Goal: Transaction & Acquisition: Obtain resource

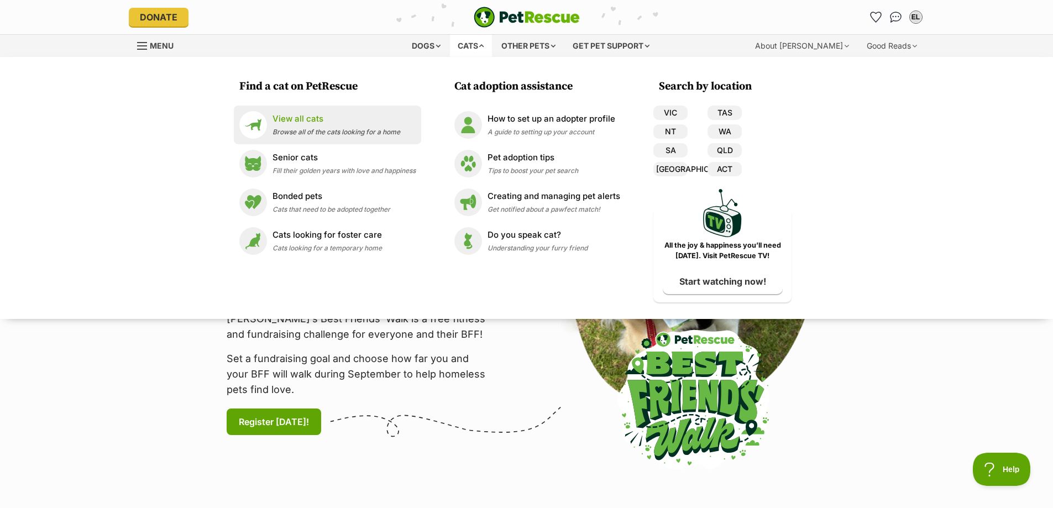
click at [284, 130] on span "Browse all of the cats looking for a home" at bounding box center [337, 132] width 128 height 8
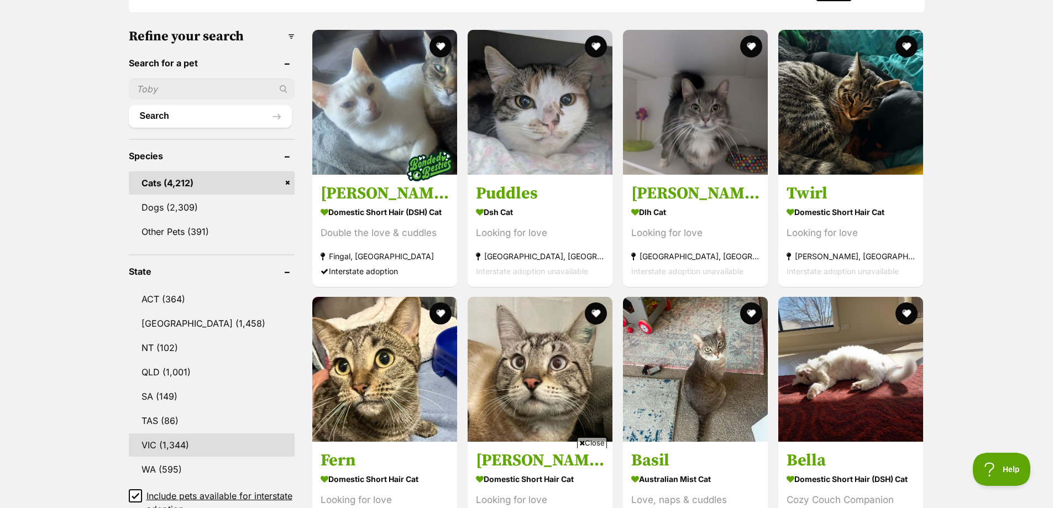
click at [165, 448] on link "VIC (1,344)" at bounding box center [212, 444] width 166 height 23
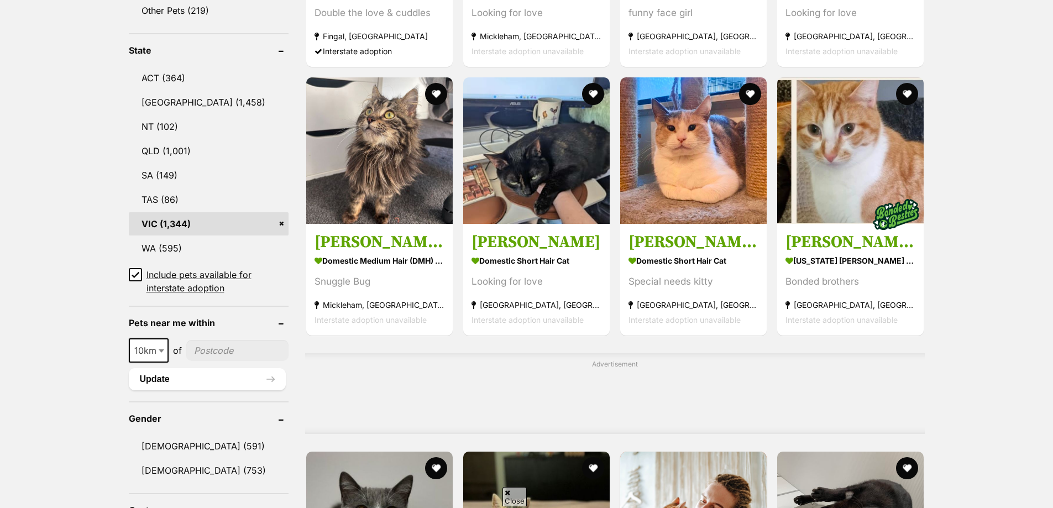
drag, startPoint x: 0, startPoint y: 0, endPoint x: 212, endPoint y: 353, distance: 411.6
click at [212, 353] on input"] "postcode" at bounding box center [237, 350] width 102 height 21
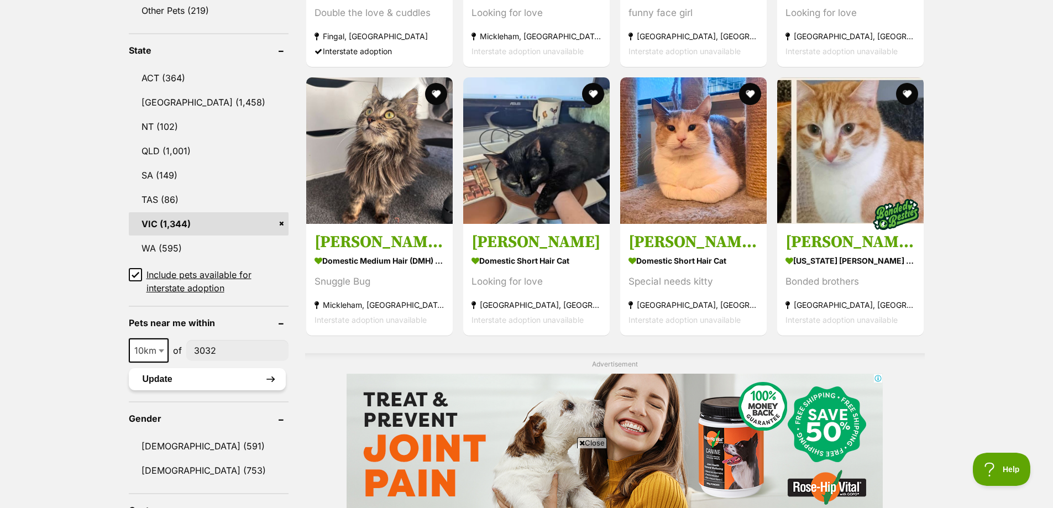
type input"] "3032"
click at [211, 376] on button "Update" at bounding box center [207, 379] width 157 height 22
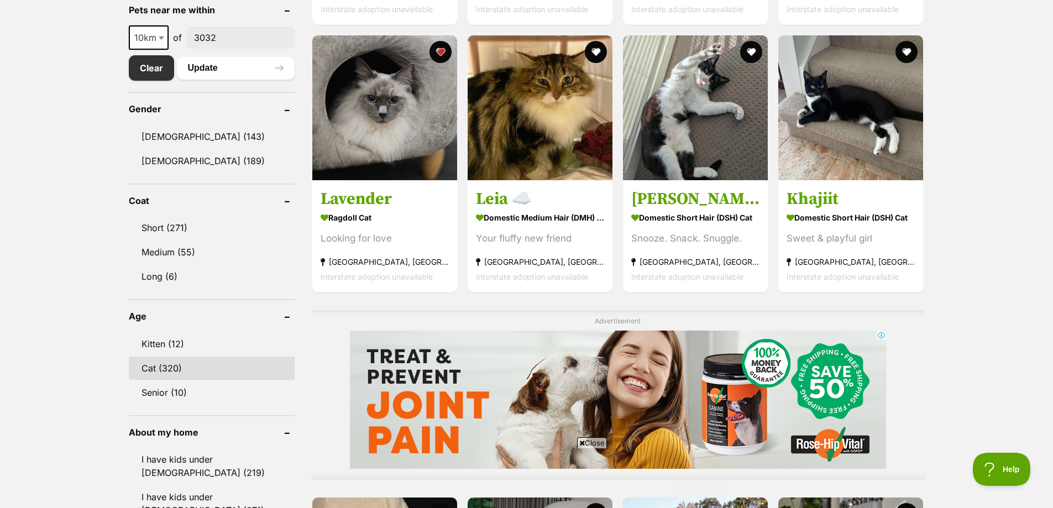
scroll to position [608, 0]
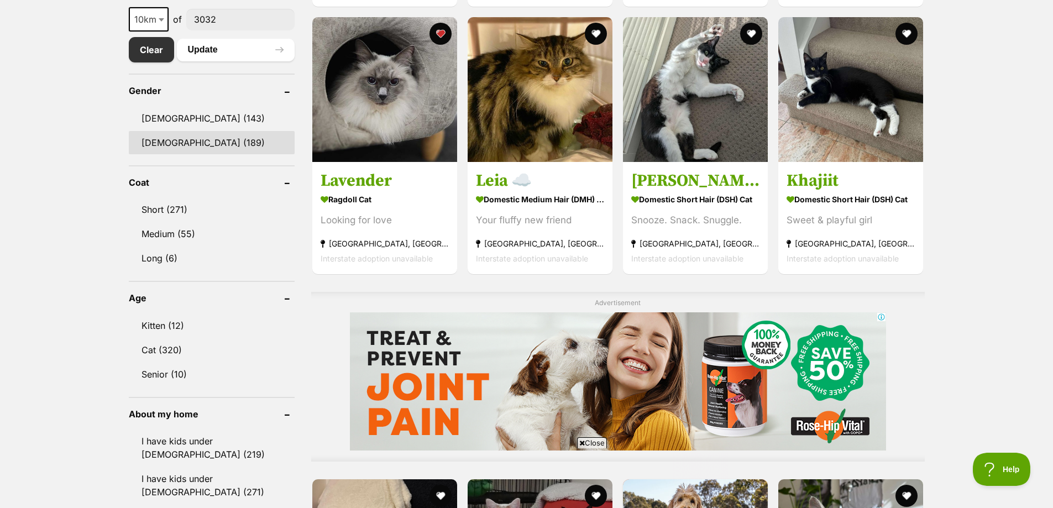
click at [177, 140] on link "Female (189)" at bounding box center [212, 142] width 166 height 23
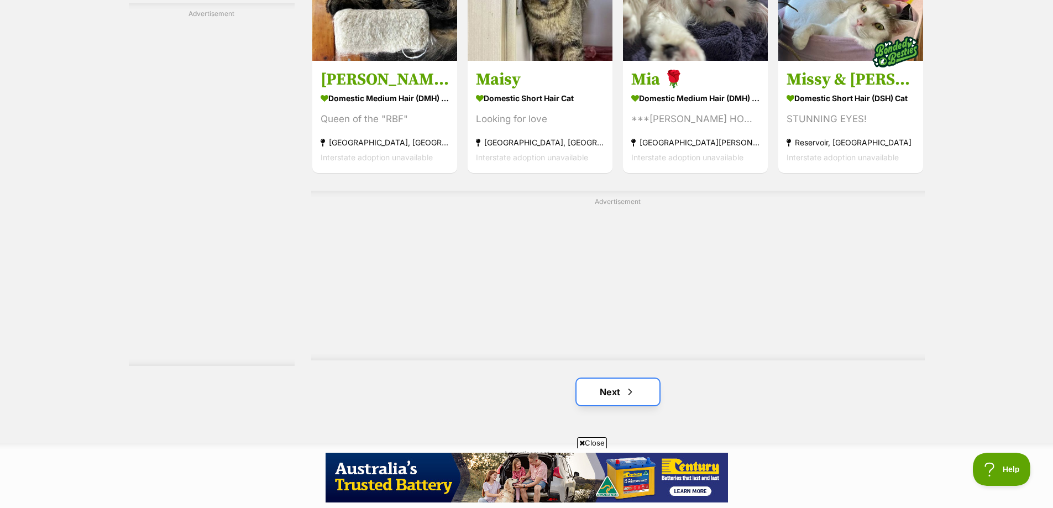
click at [620, 400] on link "Next" at bounding box center [618, 392] width 83 height 27
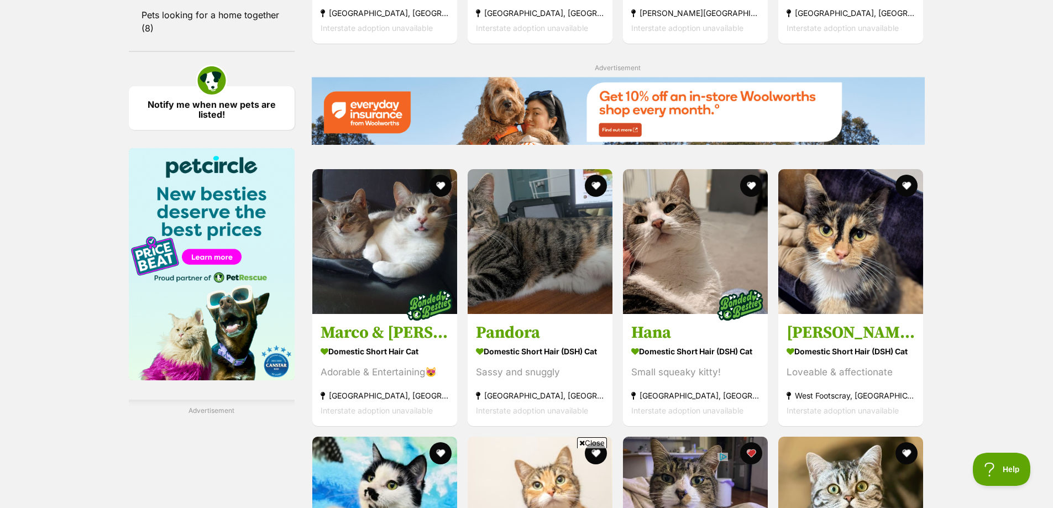
scroll to position [1327, 0]
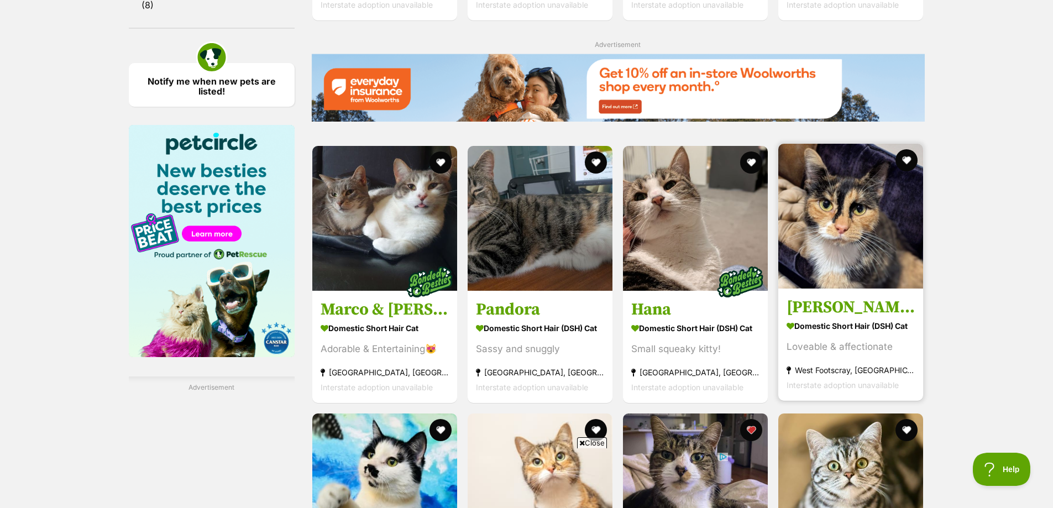
click at [885, 256] on img at bounding box center [850, 216] width 145 height 145
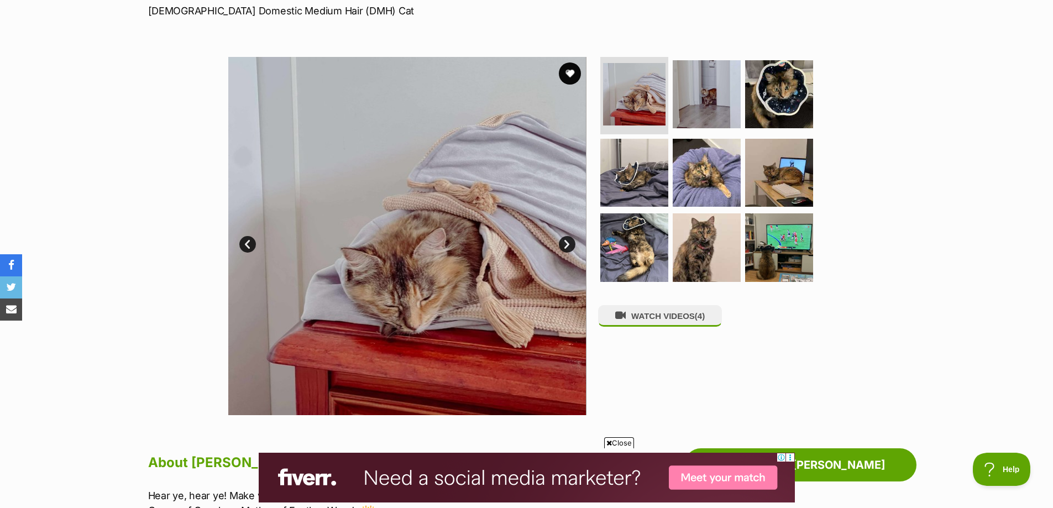
scroll to position [166, 0]
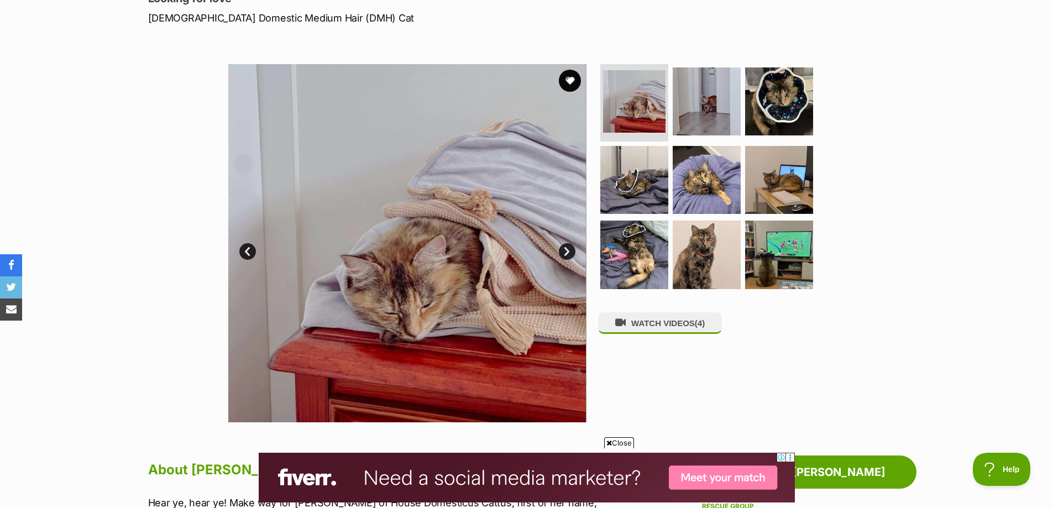
click at [569, 253] on link "Next" at bounding box center [567, 251] width 17 height 17
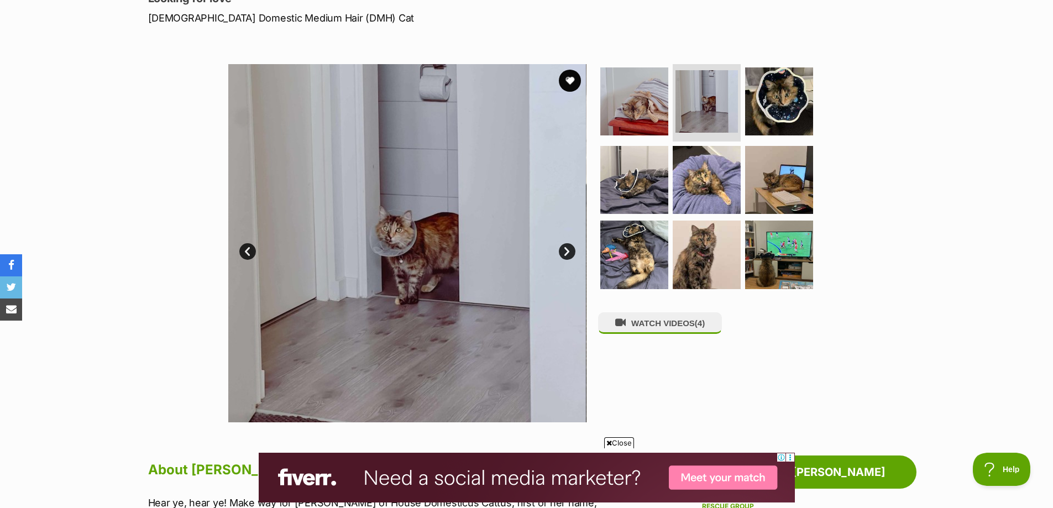
click at [569, 253] on link "Next" at bounding box center [567, 251] width 17 height 17
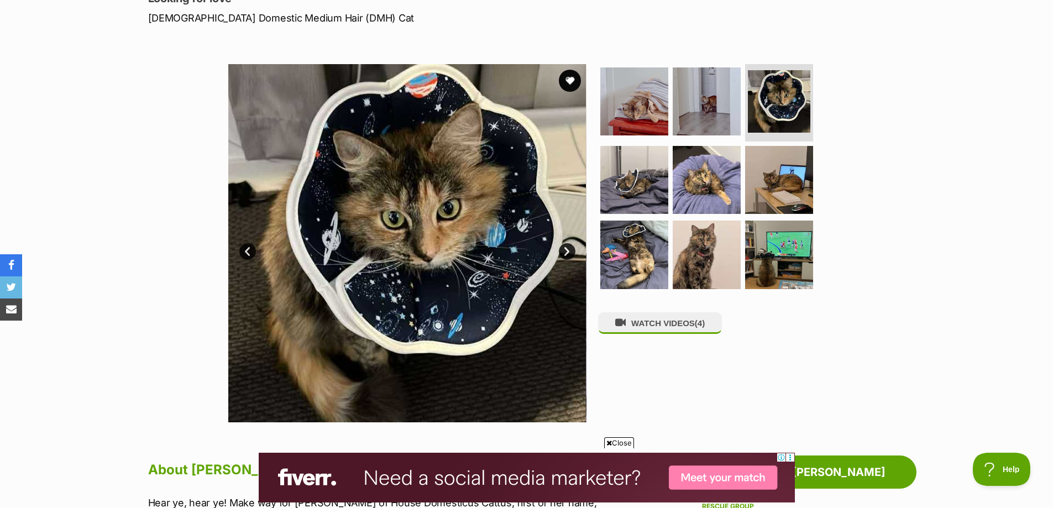
click at [569, 253] on link "Next" at bounding box center [567, 251] width 17 height 17
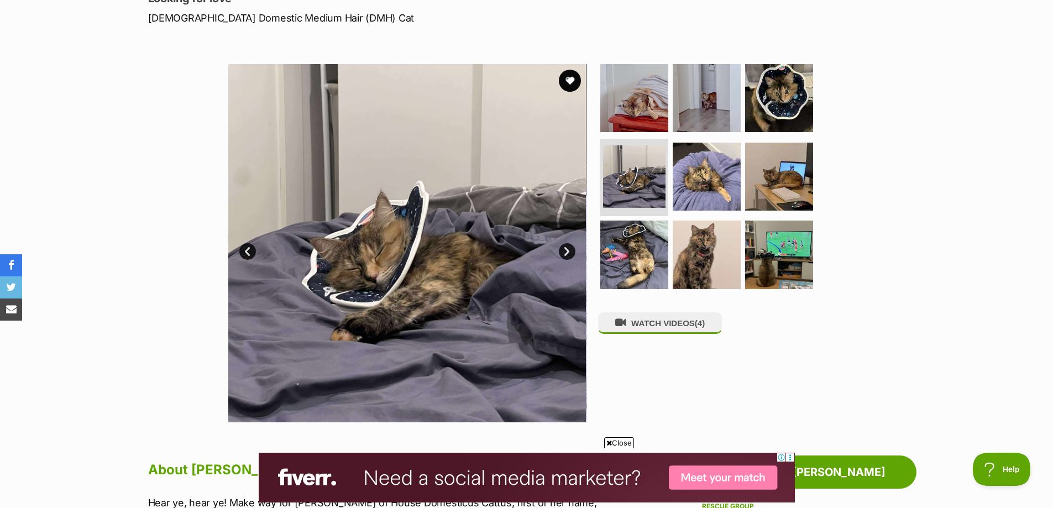
click at [569, 253] on link "Next" at bounding box center [567, 251] width 17 height 17
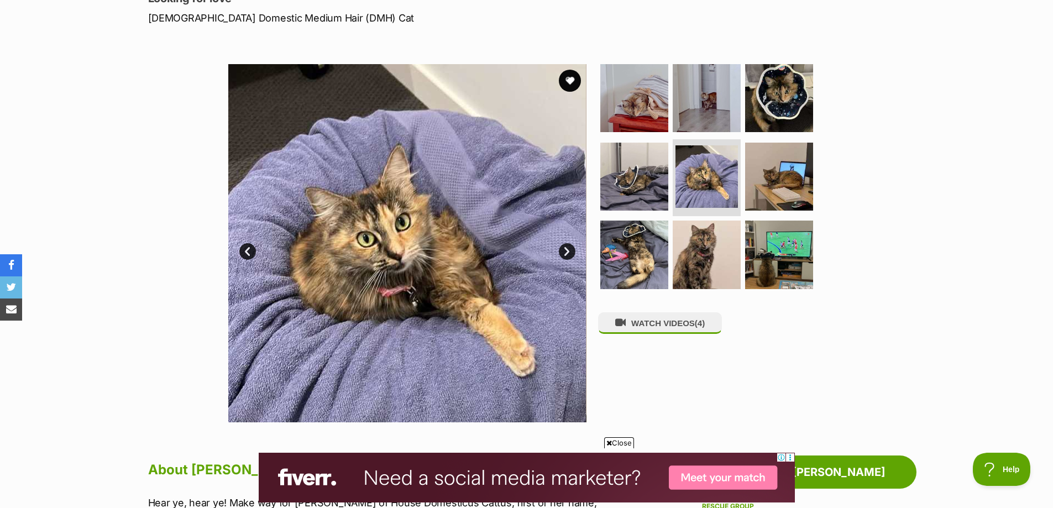
click at [569, 253] on link "Next" at bounding box center [567, 251] width 17 height 17
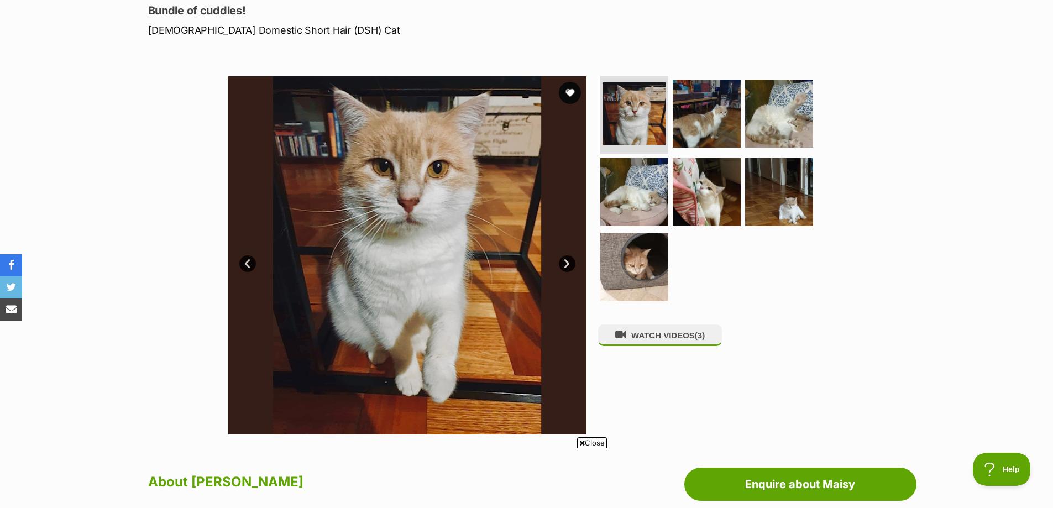
scroll to position [166, 0]
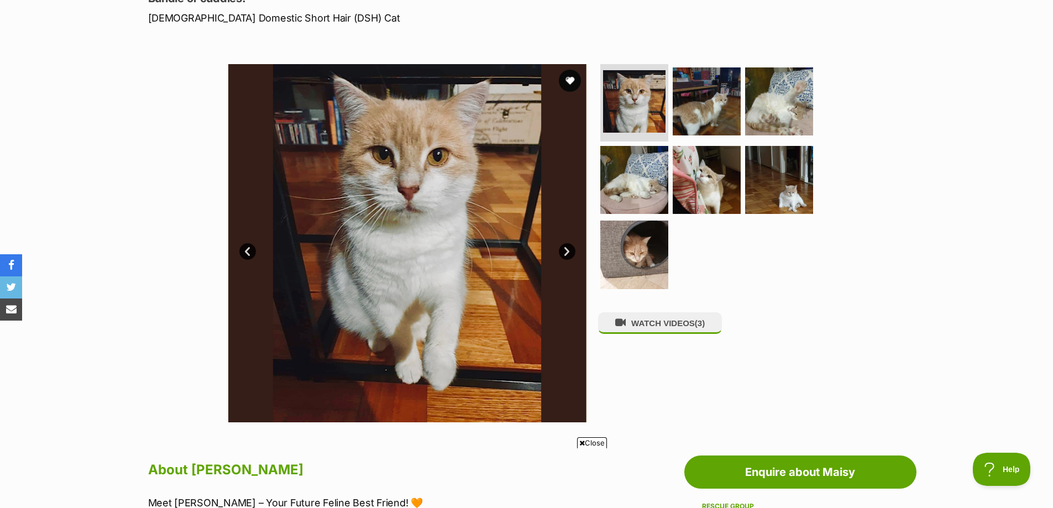
click at [562, 250] on link "Next" at bounding box center [567, 251] width 17 height 17
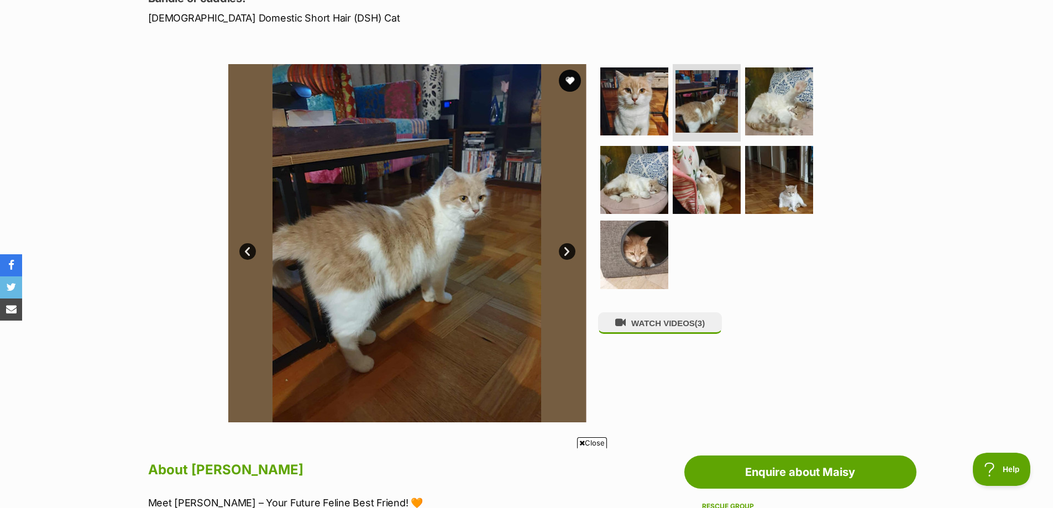
click at [565, 255] on link "Next" at bounding box center [567, 251] width 17 height 17
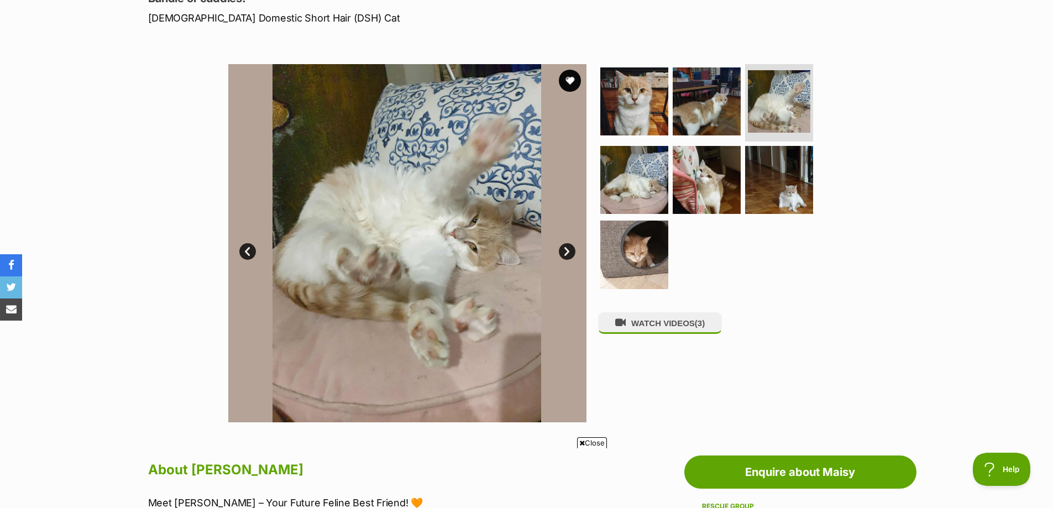
click at [565, 255] on link "Next" at bounding box center [567, 251] width 17 height 17
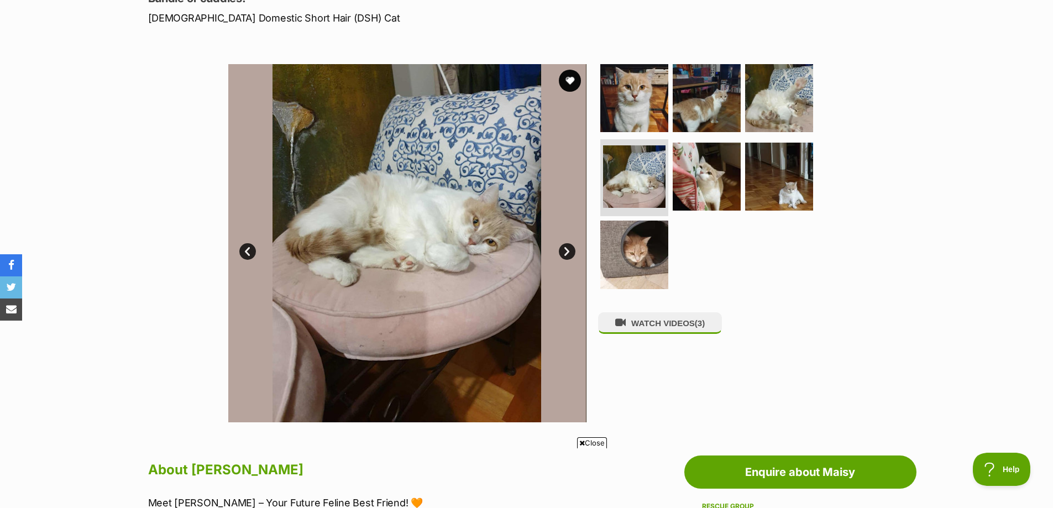
click at [565, 255] on link "Next" at bounding box center [567, 251] width 17 height 17
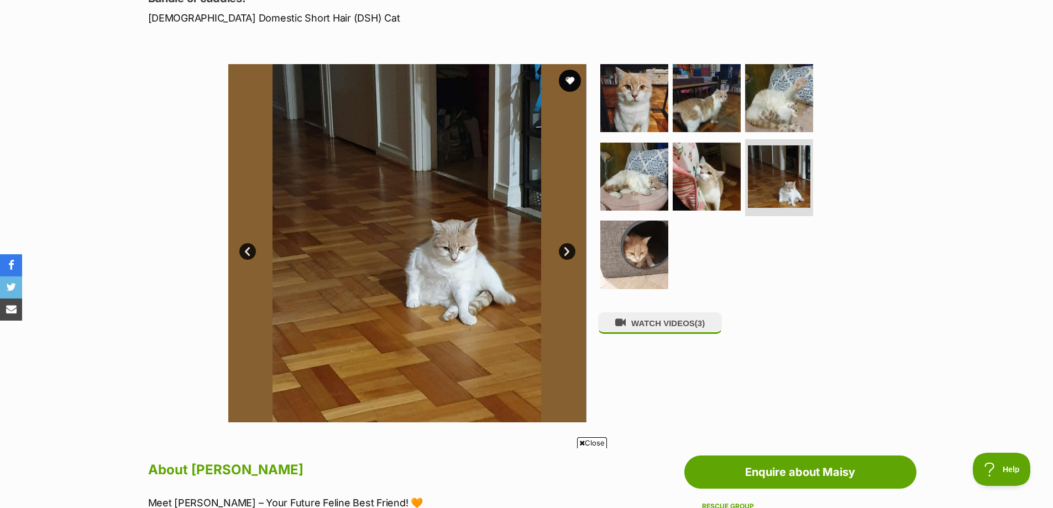
click at [565, 255] on link "Next" at bounding box center [567, 251] width 17 height 17
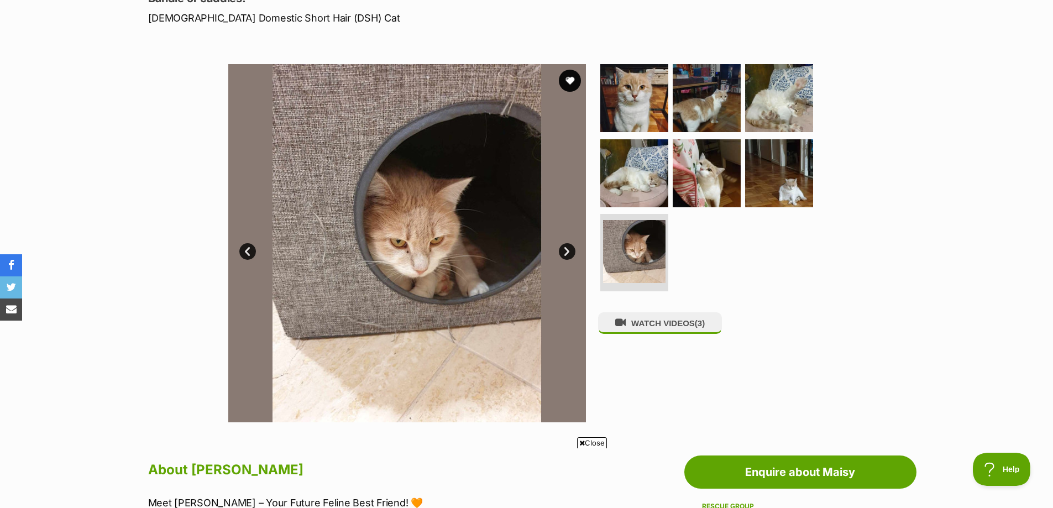
click at [565, 255] on link "Next" at bounding box center [567, 251] width 17 height 17
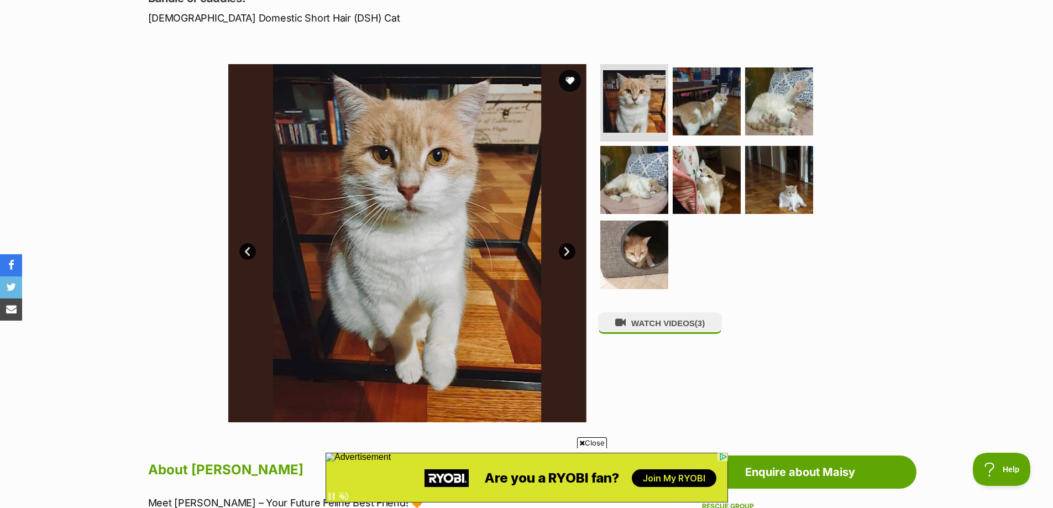
scroll to position [0, 0]
click at [565, 255] on link "Next" at bounding box center [567, 251] width 17 height 17
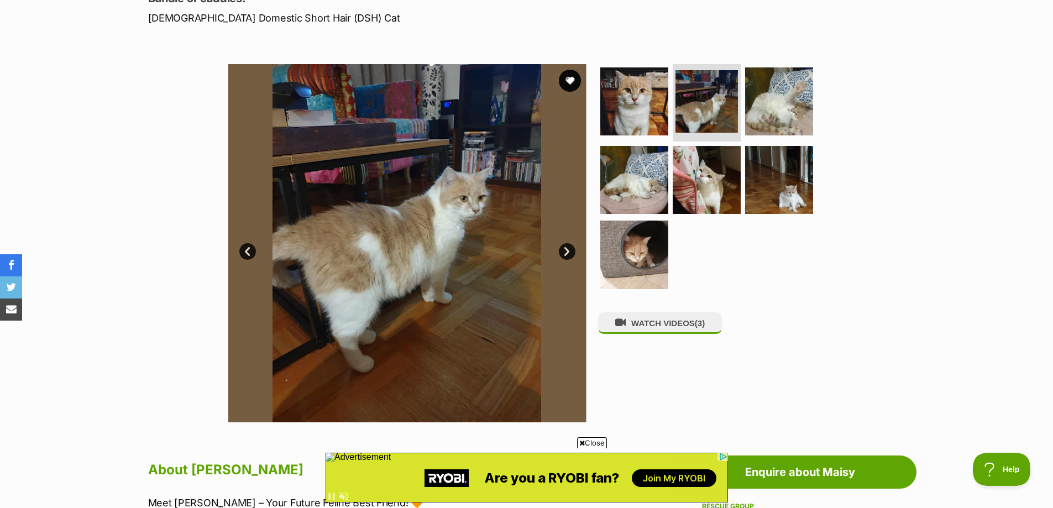
click at [565, 255] on link "Next" at bounding box center [567, 251] width 17 height 17
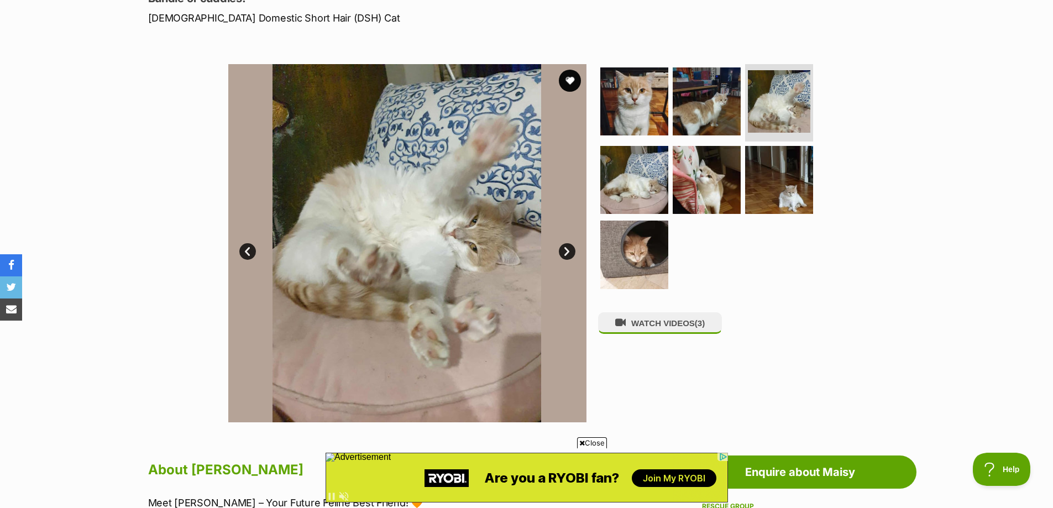
click at [565, 255] on link "Next" at bounding box center [567, 251] width 17 height 17
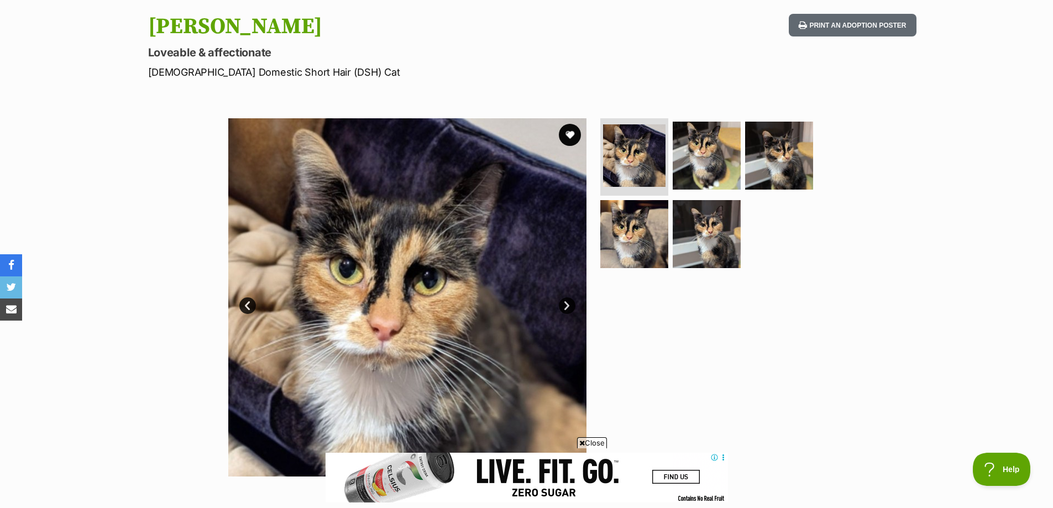
scroll to position [111, 0]
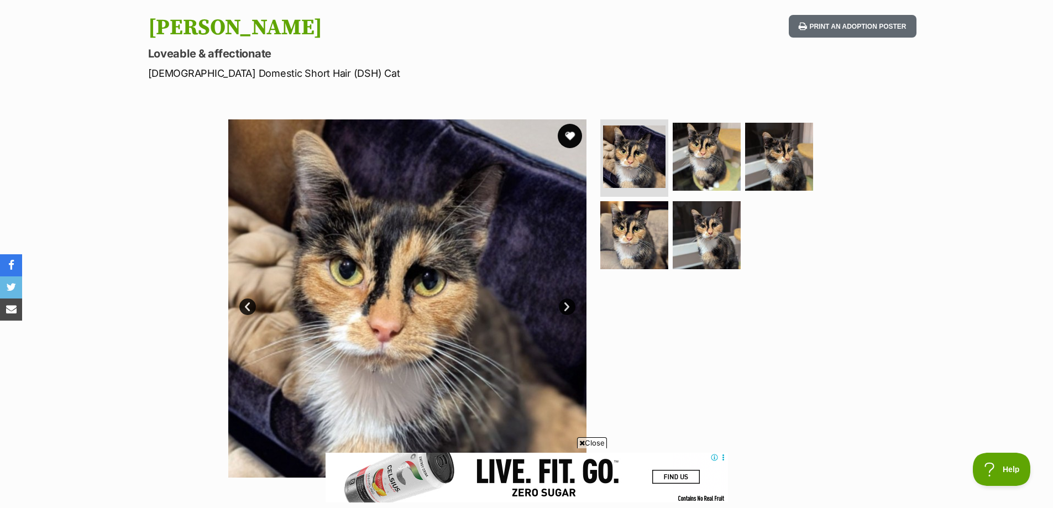
click at [569, 136] on button "favourite" at bounding box center [570, 136] width 24 height 24
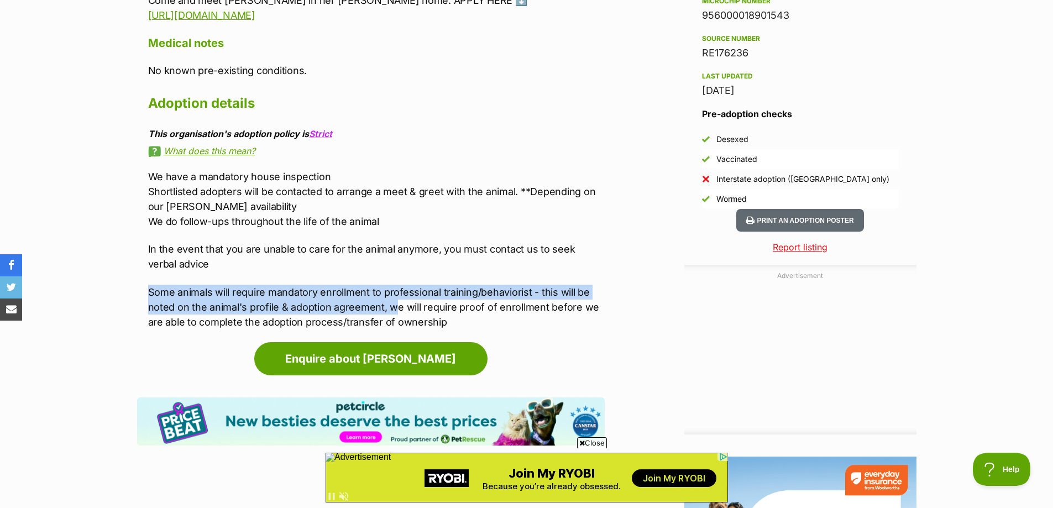
scroll to position [0, 0]
drag, startPoint x: 395, startPoint y: 269, endPoint x: 392, endPoint y: 312, distance: 43.2
click at [392, 312] on div "We have a mandatory house inspection Shortlisted adopters will be contacted to …" at bounding box center [376, 249] width 457 height 160
click at [392, 312] on p "Some animals will require mandatory enrollment to professional training/behavio…" at bounding box center [376, 307] width 457 height 45
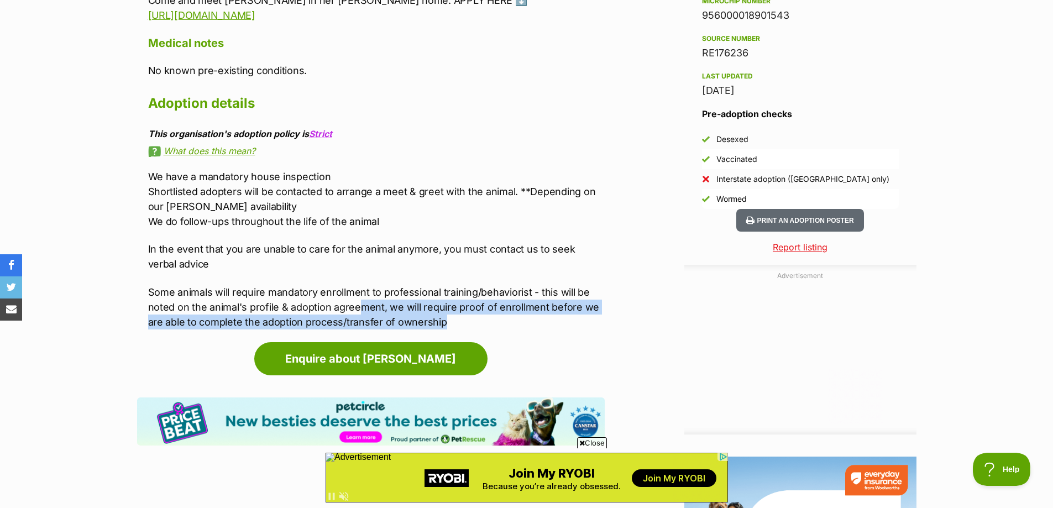
drag, startPoint x: 456, startPoint y: 321, endPoint x: 360, endPoint y: 300, distance: 98.3
click at [360, 300] on p "Some animals will require mandatory enrollment to professional training/behavio…" at bounding box center [376, 307] width 457 height 45
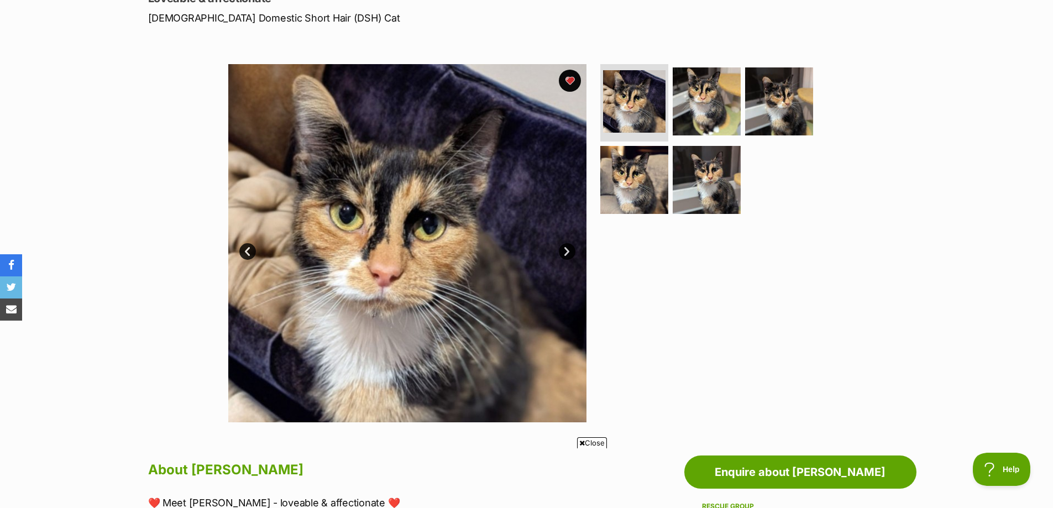
click at [564, 250] on link "Next" at bounding box center [567, 251] width 17 height 17
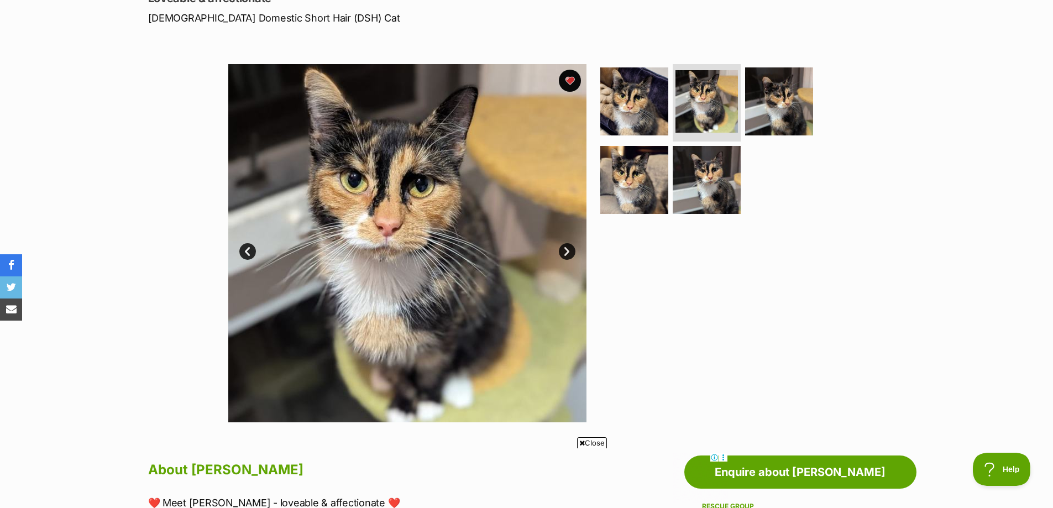
click at [564, 250] on link "Next" at bounding box center [567, 251] width 17 height 17
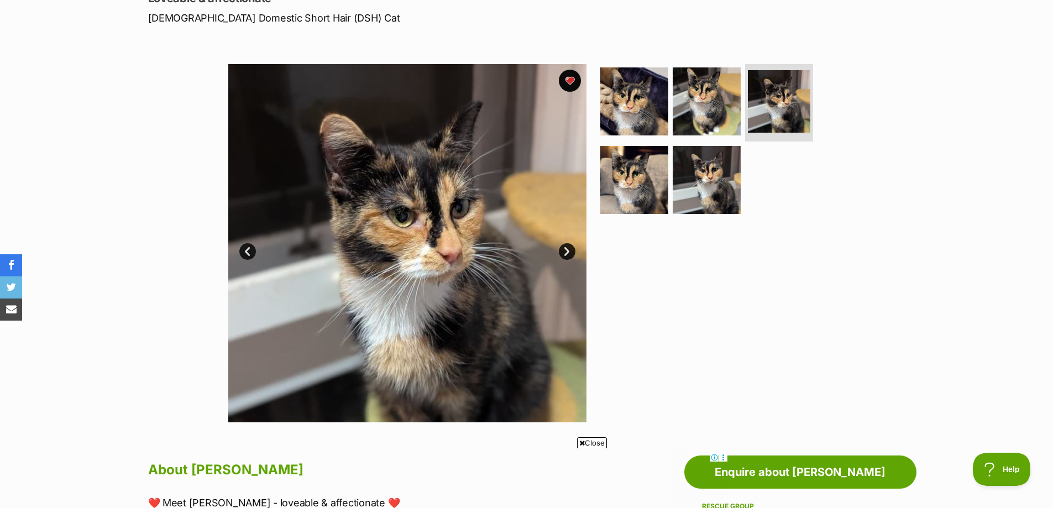
click at [564, 250] on link "Next" at bounding box center [567, 251] width 17 height 17
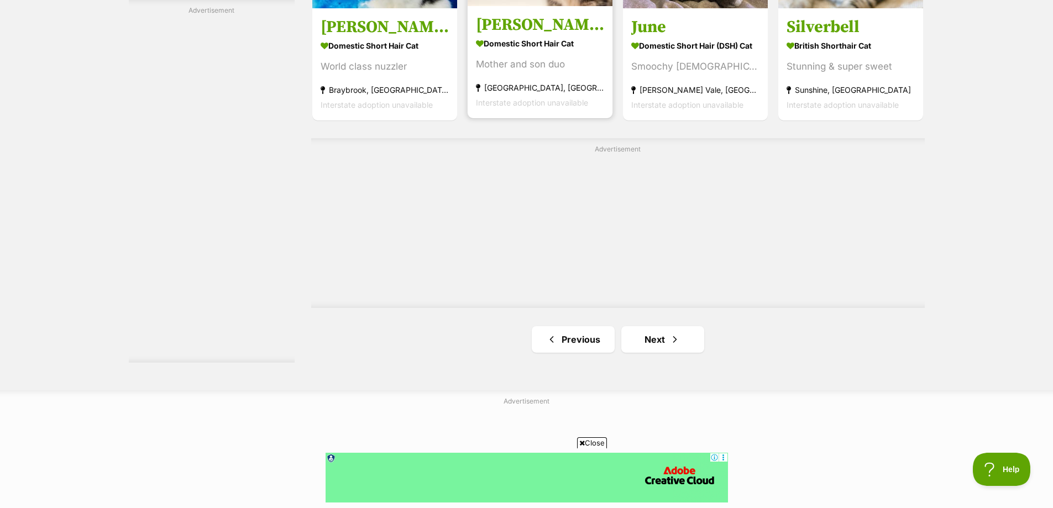
scroll to position [1879, 0]
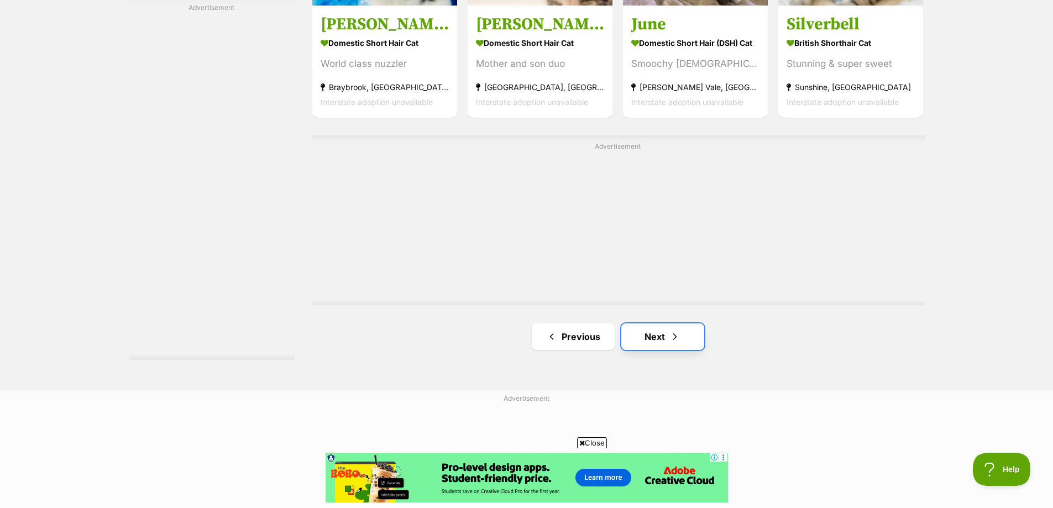
click at [685, 339] on link "Next" at bounding box center [662, 336] width 83 height 27
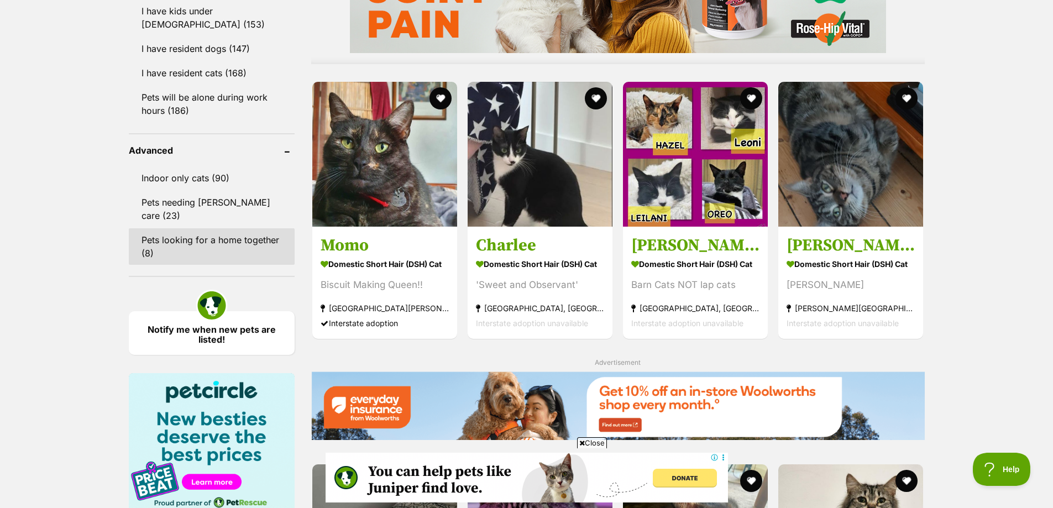
scroll to position [1050, 0]
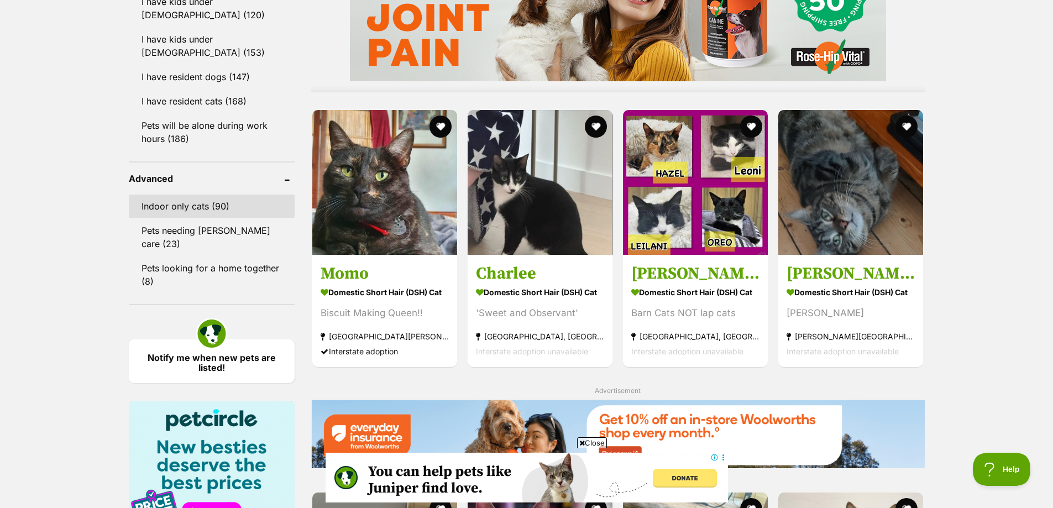
click at [177, 196] on link "Indoor only cats (90)" at bounding box center [212, 206] width 166 height 23
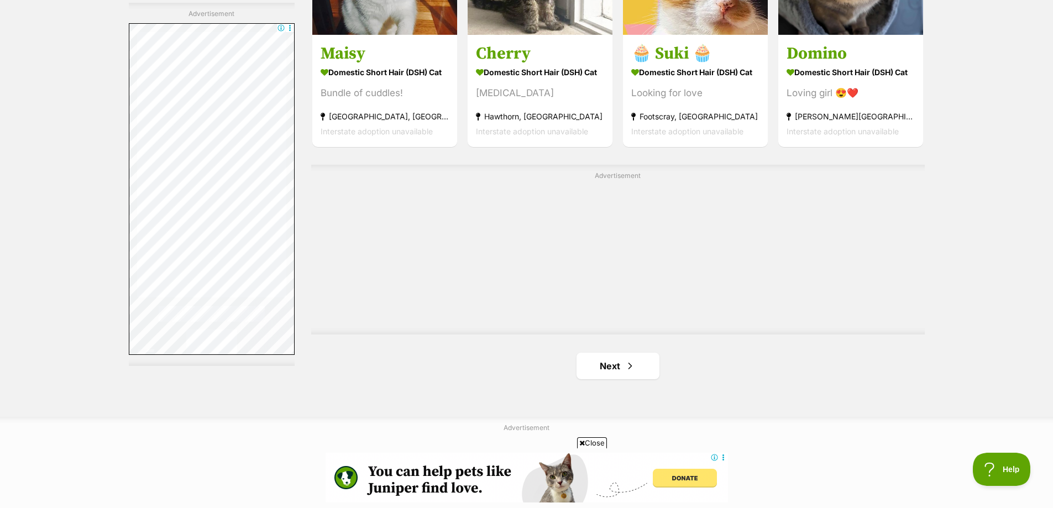
scroll to position [1879, 0]
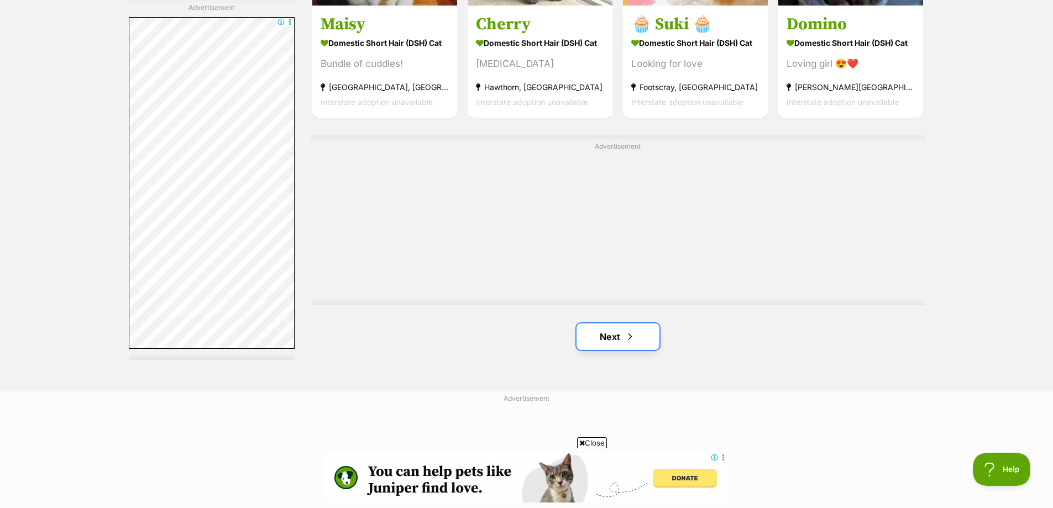
click at [641, 338] on link "Next" at bounding box center [618, 336] width 83 height 27
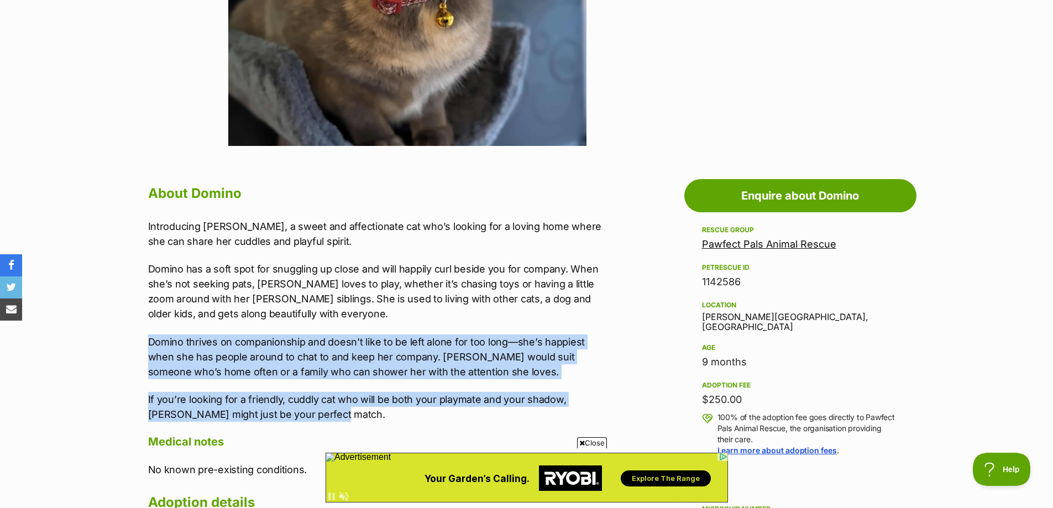
drag, startPoint x: 315, startPoint y: 414, endPoint x: 140, endPoint y: 347, distance: 187.2
click at [140, 347] on div "About Domino Introducing Domino, a sweet and affectionate cat who’s looking for…" at bounding box center [371, 452] width 468 height 543
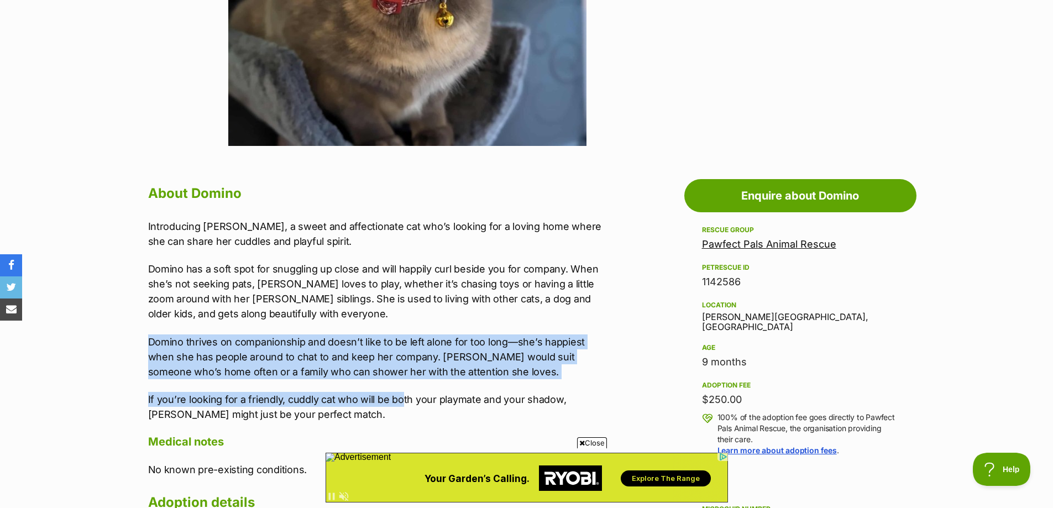
drag, startPoint x: 149, startPoint y: 345, endPoint x: 402, endPoint y: 396, distance: 258.3
click at [402, 396] on div "Introducing Domino, a sweet and affectionate cat who’s looking for a loving hom…" at bounding box center [376, 320] width 457 height 203
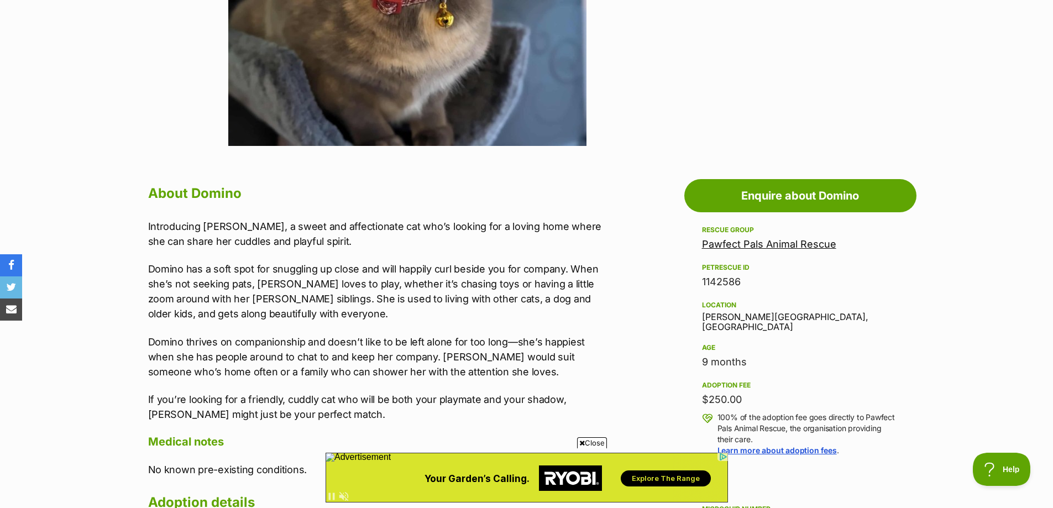
click at [365, 412] on p "If you’re looking for a friendly, cuddly cat who will be both your playmate and…" at bounding box center [376, 407] width 457 height 30
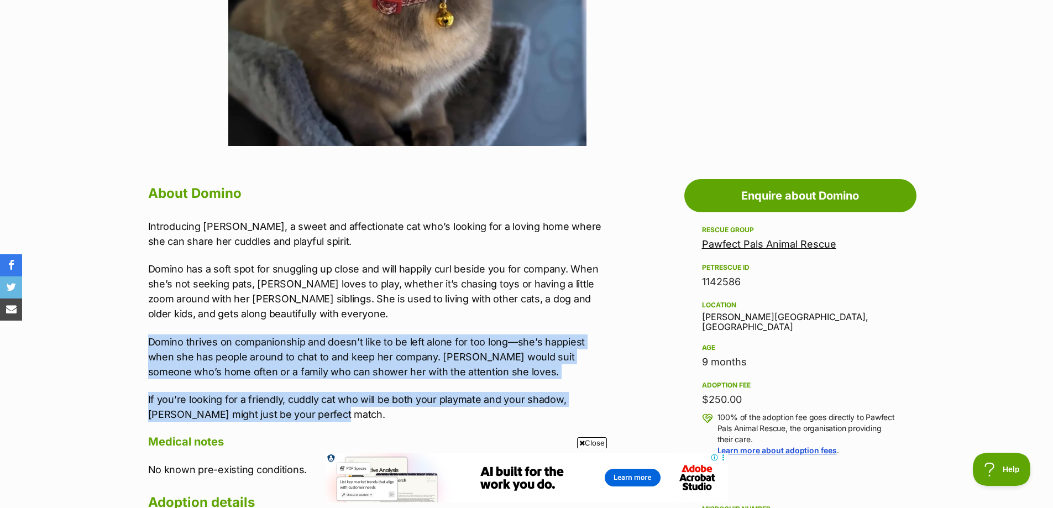
drag, startPoint x: 332, startPoint y: 417, endPoint x: 150, endPoint y: 343, distance: 196.1
click at [150, 343] on div "Introducing Domino, a sweet and affectionate cat who’s looking for a loving hom…" at bounding box center [376, 320] width 457 height 203
click at [150, 343] on p "Domino thrives on companionship and doesn’t like to be left alone for too long—…" at bounding box center [376, 356] width 457 height 45
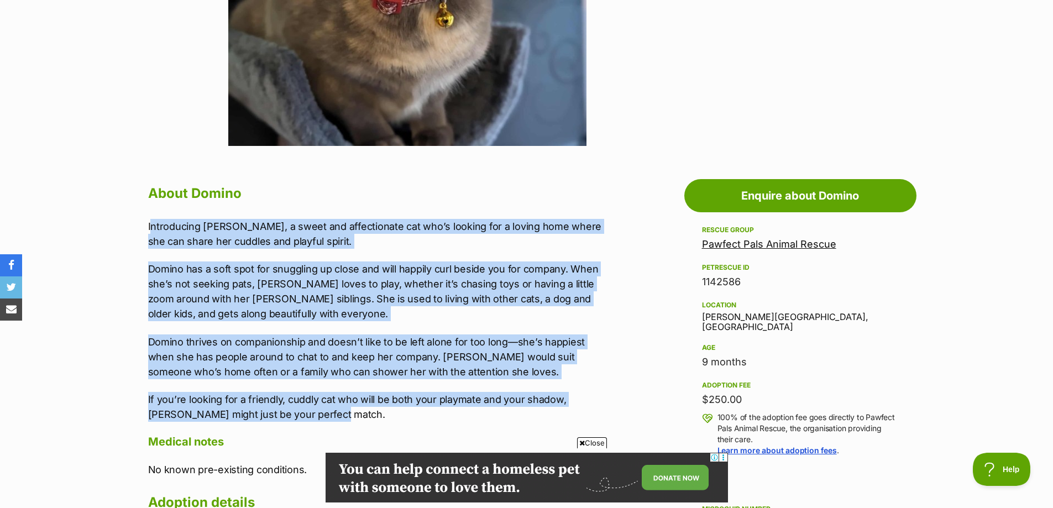
drag, startPoint x: 306, startPoint y: 419, endPoint x: 150, endPoint y: 224, distance: 249.7
click at [150, 224] on div "Introducing Domino, a sweet and affectionate cat who’s looking for a loving hom…" at bounding box center [376, 320] width 457 height 203
click at [150, 224] on p "Introducing Domino, a sweet and affectionate cat who’s looking for a loving hom…" at bounding box center [376, 234] width 457 height 30
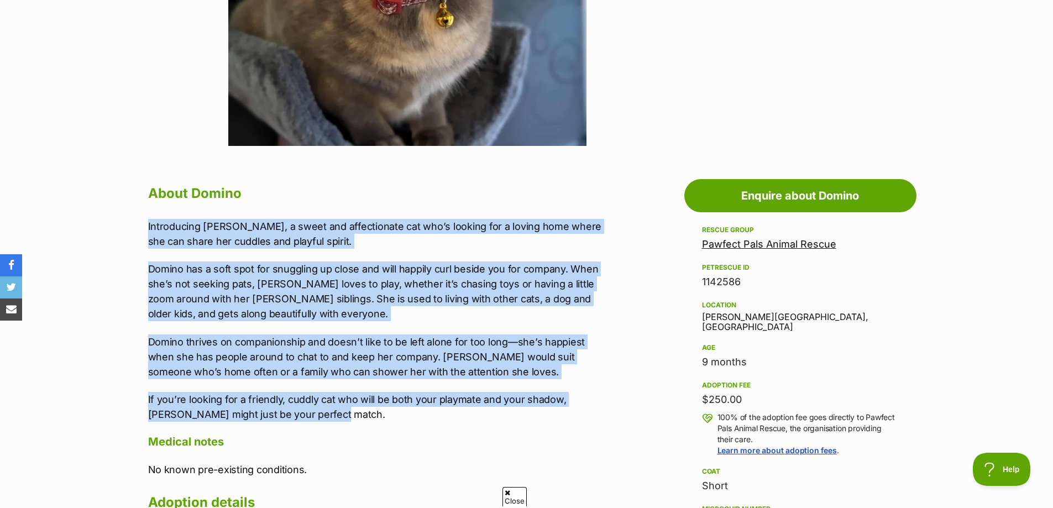
drag, startPoint x: 146, startPoint y: 223, endPoint x: 381, endPoint y: 416, distance: 303.2
click at [381, 416] on div "About Domino Introducing Domino, a sweet and affectionate cat who’s looking for…" at bounding box center [371, 452] width 468 height 543
click at [381, 416] on p "If you’re looking for a friendly, cuddly cat who will be both your playmate and…" at bounding box center [376, 407] width 457 height 30
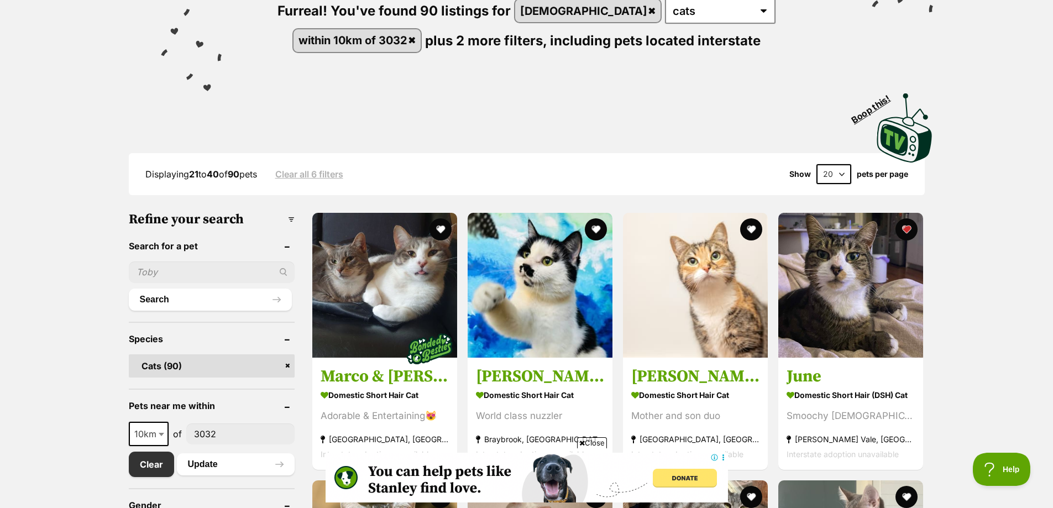
scroll to position [166, 0]
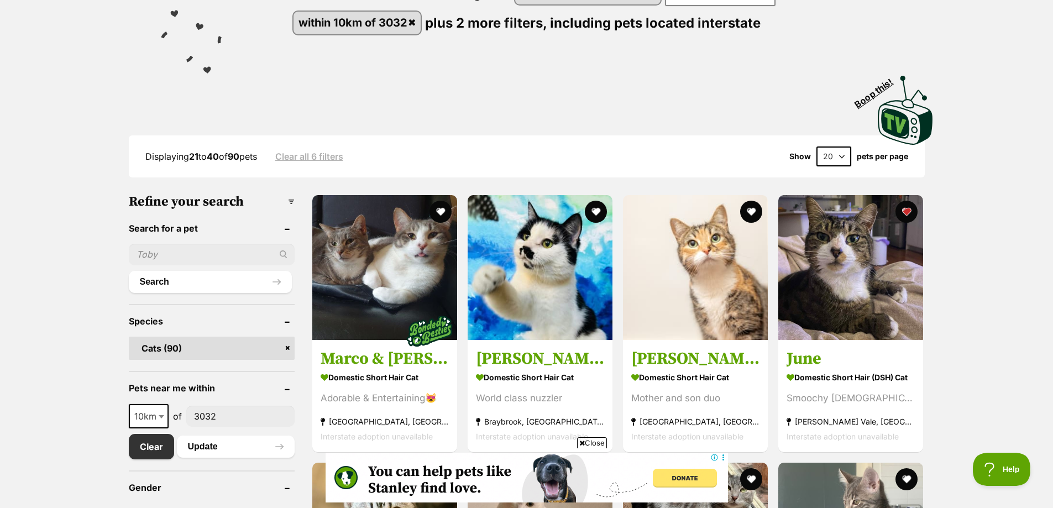
click at [289, 200] on h3 "Refine your search" at bounding box center [212, 201] width 166 height 15
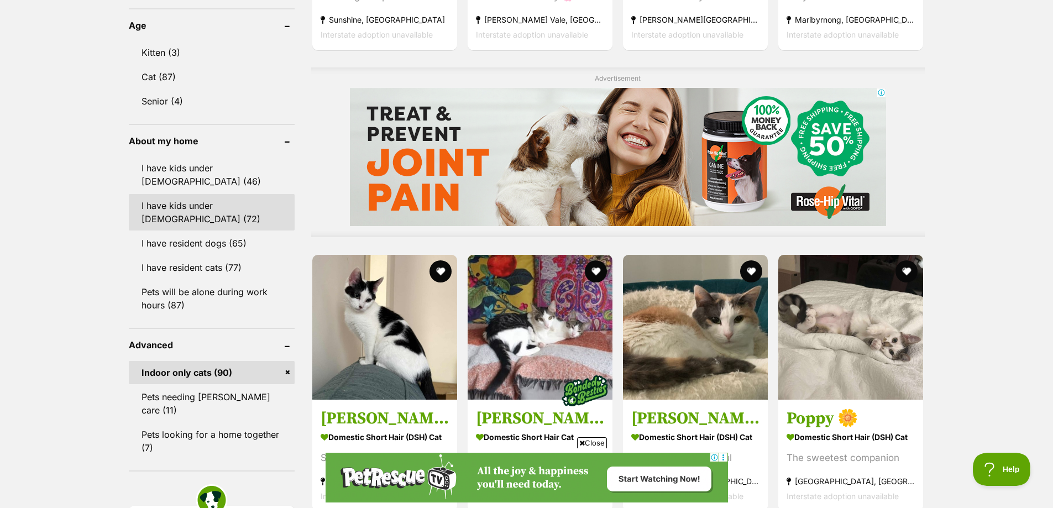
scroll to position [829, 0]
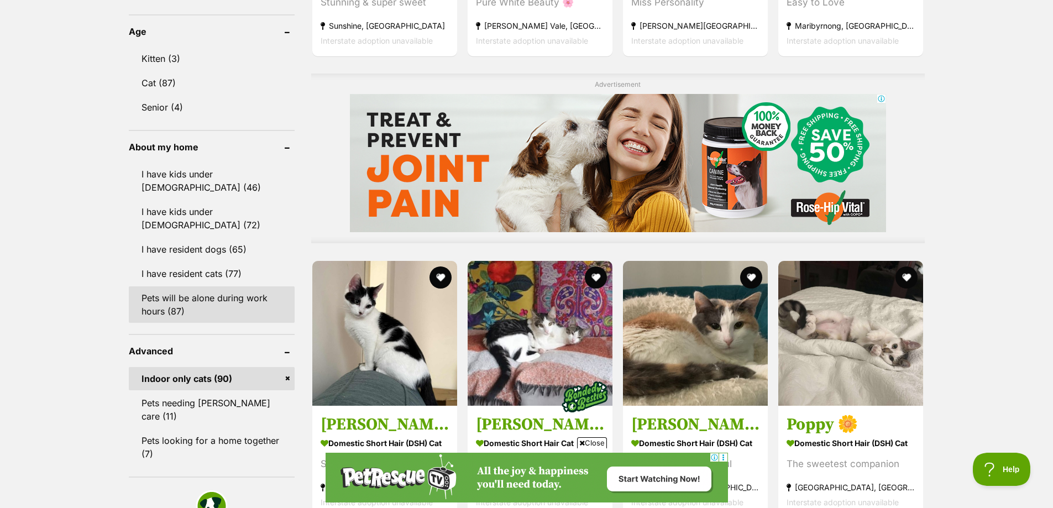
click at [213, 289] on link "Pets will be alone during work hours (87)" at bounding box center [212, 304] width 166 height 36
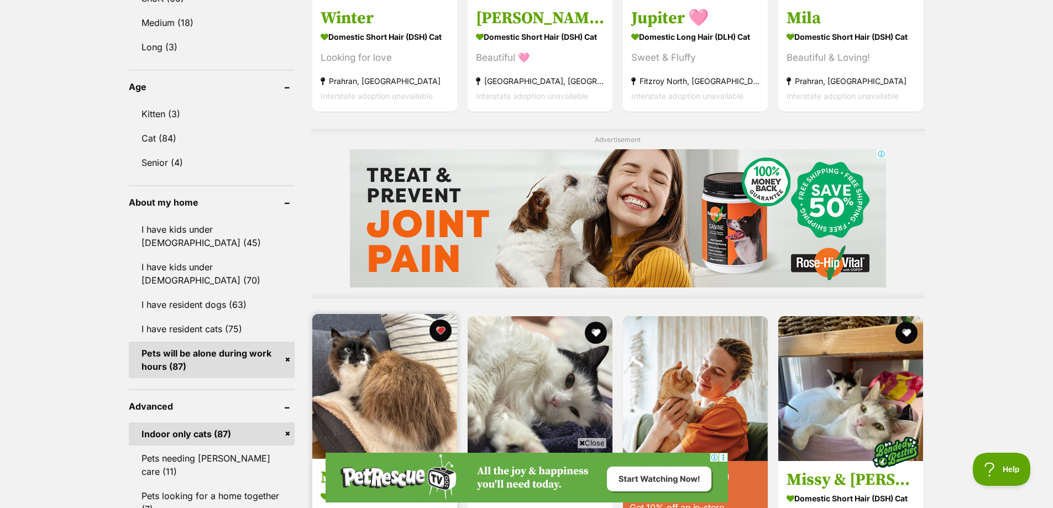
click at [365, 380] on img at bounding box center [384, 386] width 145 height 145
